Goal: Check status: Check status

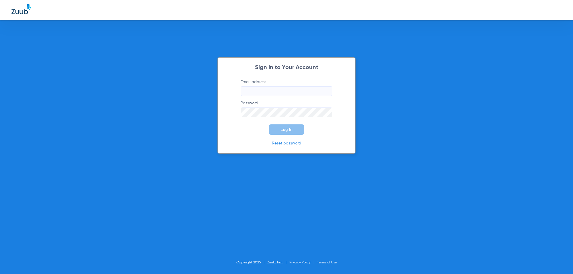
click at [258, 95] on input "Email address" at bounding box center [287, 91] width 92 height 10
paste input "[EMAIL_ADDRESS][DOMAIN_NAME]"
type input "[EMAIL_ADDRESS][DOMAIN_NAME]"
click at [286, 130] on span "Log In" at bounding box center [286, 129] width 12 height 5
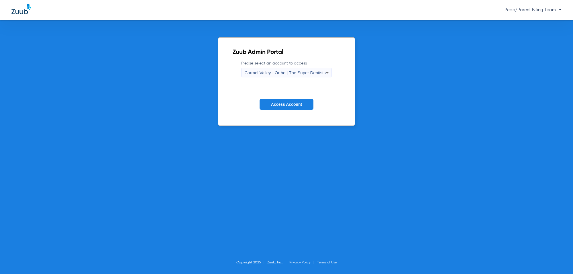
click at [294, 76] on div "Carmel Valley - Ortho | The Super Dentists" at bounding box center [284, 73] width 81 height 10
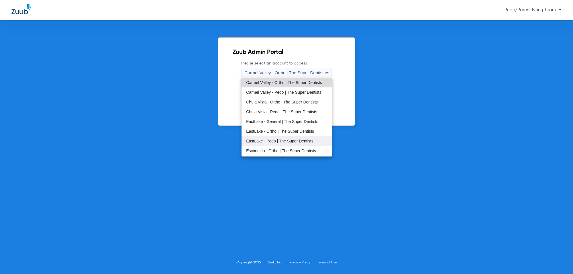
click at [283, 141] on span "EastLake - Pedo | The Super Dentists" at bounding box center [279, 141] width 67 height 4
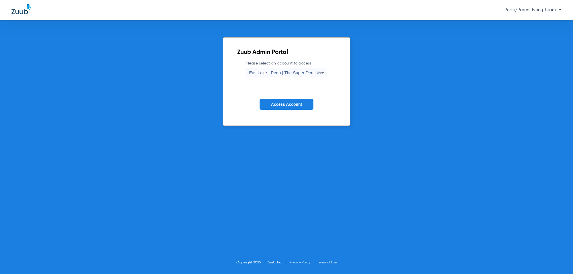
click at [284, 108] on button "Access Account" at bounding box center [286, 104] width 54 height 11
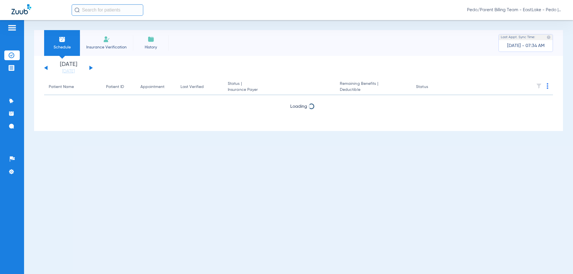
click at [123, 6] on input "text" at bounding box center [108, 9] width 72 height 11
type input "[PERSON_NAME]"
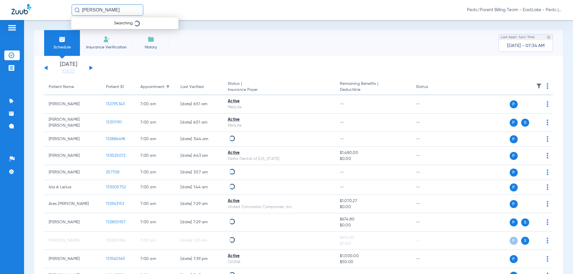
click at [124, 9] on input "[PERSON_NAME]" at bounding box center [108, 9] width 72 height 11
click at [124, 10] on input "[PERSON_NAME]" at bounding box center [108, 9] width 72 height 11
click at [122, 12] on input "[PERSON_NAME]" at bounding box center [108, 9] width 72 height 11
click at [119, 11] on input "[PERSON_NAME]" at bounding box center [108, 9] width 72 height 11
click at [120, 8] on input "[PERSON_NAME]" at bounding box center [108, 9] width 72 height 11
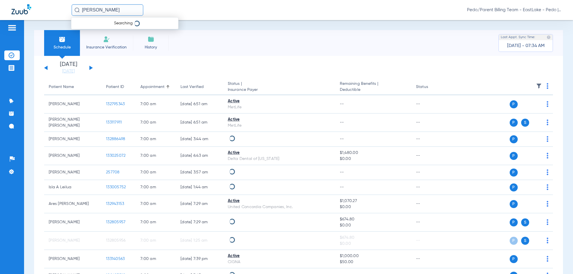
click at [101, 12] on input "[PERSON_NAME]" at bounding box center [108, 9] width 72 height 11
click at [117, 10] on input "[PERSON_NAME]" at bounding box center [108, 9] width 72 height 11
click at [116, 11] on input "[PERSON_NAME]" at bounding box center [108, 9] width 72 height 11
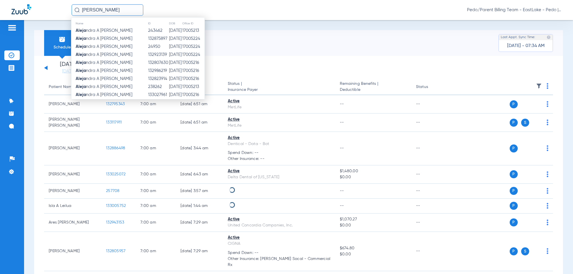
type input "[PERSON_NAME]"
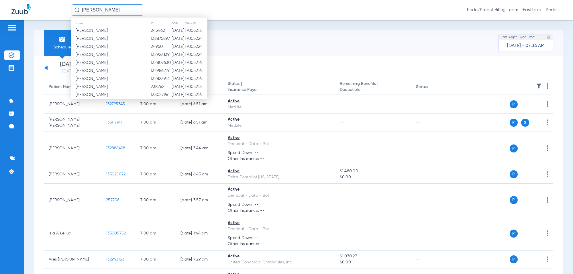
click at [101, 11] on input "[PERSON_NAME]" at bounding box center [108, 9] width 72 height 11
click at [72, 8] on input "p" at bounding box center [108, 9] width 72 height 11
click at [122, 10] on input "[PERSON_NAME]" at bounding box center [108, 9] width 72 height 11
type input "[PERSON_NAME]"
click at [127, 7] on input "[PERSON_NAME]" at bounding box center [108, 9] width 72 height 11
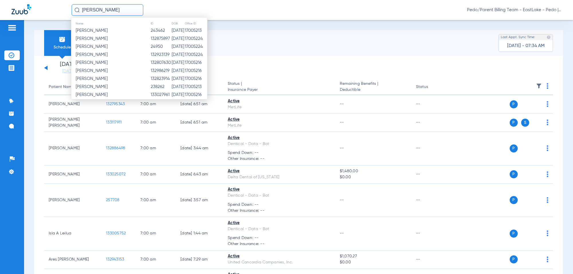
click at [132, 9] on input "[PERSON_NAME]" at bounding box center [108, 9] width 72 height 11
click at [114, 9] on input "[PERSON_NAME]" at bounding box center [108, 9] width 72 height 11
click at [120, 11] on input "[PERSON_NAME]" at bounding box center [108, 9] width 72 height 11
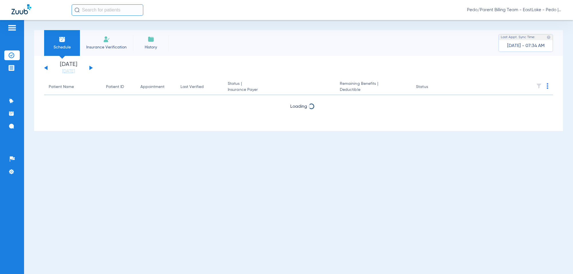
click at [111, 10] on input "text" at bounding box center [108, 9] width 72 height 11
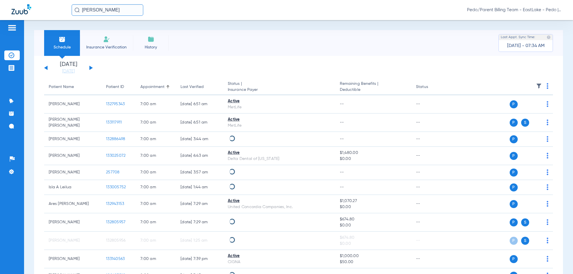
click at [126, 12] on input "[PERSON_NAME]" at bounding box center [108, 9] width 72 height 11
click at [128, 10] on input "[PERSON_NAME]" at bounding box center [108, 9] width 72 height 11
click at [126, 9] on input "[PERSON_NAME]" at bounding box center [108, 9] width 72 height 11
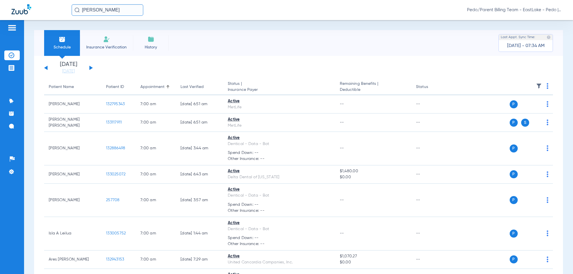
type input "[PERSON_NAME]"
click at [117, 94] on div at bounding box center [286, 137] width 573 height 274
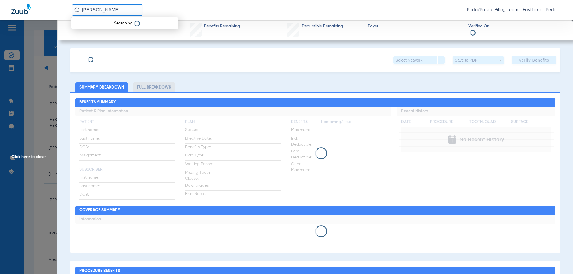
click at [125, 13] on input "[PERSON_NAME]" at bounding box center [108, 9] width 72 height 11
click at [124, 10] on input "[PERSON_NAME]" at bounding box center [108, 9] width 72 height 11
click at [116, 10] on input "[PERSON_NAME]" at bounding box center [108, 9] width 72 height 11
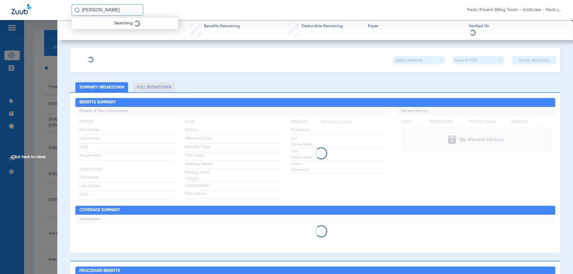
click at [21, 158] on span "Click here to close" at bounding box center [28, 157] width 57 height 274
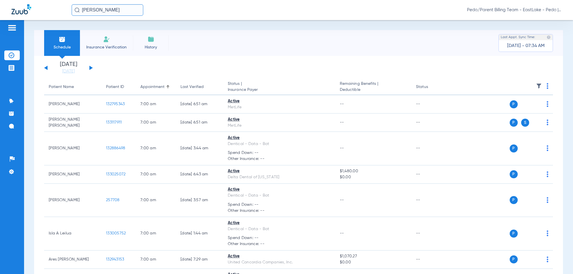
scroll to position [251, 0]
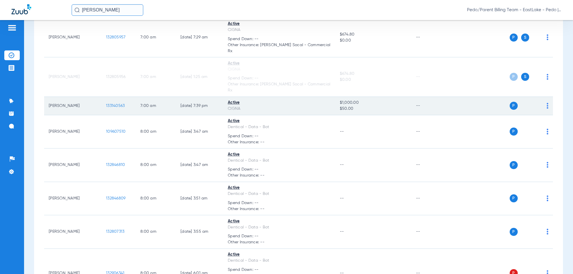
click at [80, 97] on td "[PERSON_NAME]" at bounding box center [72, 106] width 57 height 18
click at [116, 104] on span "133140563" at bounding box center [115, 106] width 19 height 4
